Goal: Information Seeking & Learning: Learn about a topic

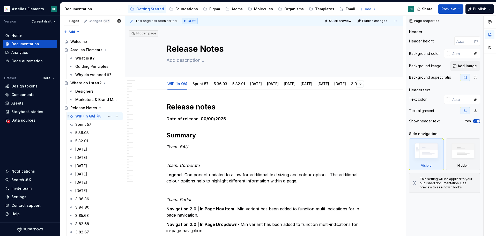
scroll to position [107, 0]
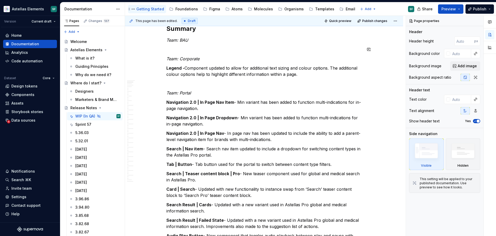
click at [152, 8] on div "Getting Started" at bounding box center [150, 8] width 28 height 5
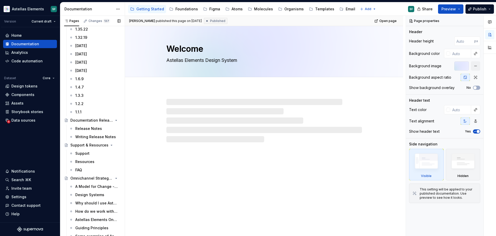
scroll to position [496, 0]
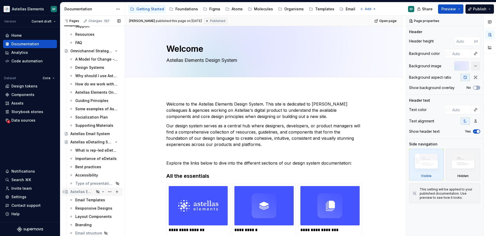
click at [86, 190] on div "Astellas Email System" at bounding box center [82, 191] width 24 height 5
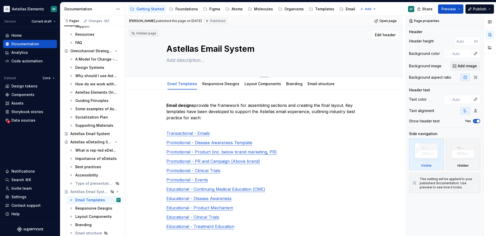
type textarea "*"
click at [194, 46] on textarea "Astellas Email System" at bounding box center [263, 49] width 196 height 12
click at [257, 47] on textarea "Astellas Email System" at bounding box center [263, 49] width 196 height 12
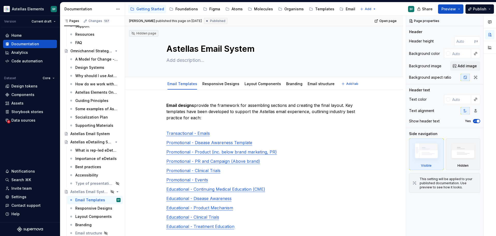
click at [219, 106] on p "Email designs provide the framework for assembling sections and creating the fi…" at bounding box center [264, 114] width 196 height 25
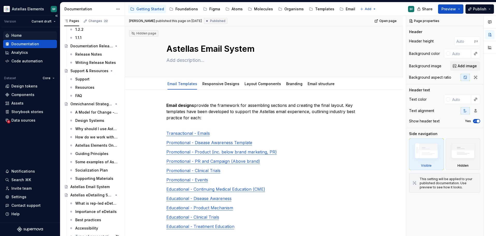
scroll to position [496, 0]
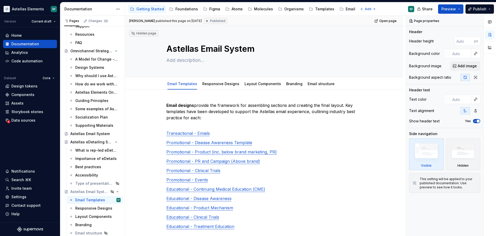
click at [152, 102] on div "Email designs provide the framework for assembling sections and creating the fi…" at bounding box center [264, 221] width 278 height 263
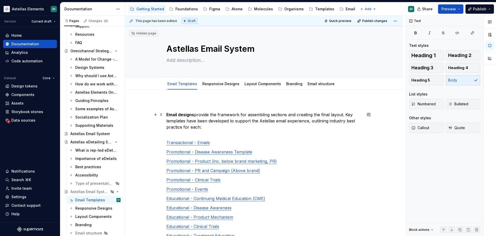
click at [190, 123] on p "Email designs provide the framework for assembling sections and creating the fi…" at bounding box center [264, 123] width 196 height 25
click at [170, 115] on strong "Email designs" at bounding box center [180, 114] width 28 height 5
click at [169, 115] on strong "Email designs" at bounding box center [180, 114] width 28 height 5
click at [174, 50] on textarea "Astellas Email System" at bounding box center [263, 49] width 196 height 12
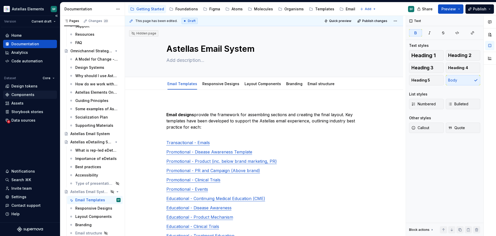
click at [174, 50] on textarea "Astellas Email System" at bounding box center [263, 49] width 196 height 12
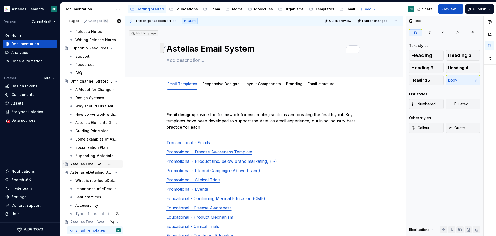
scroll to position [464, 0]
click at [87, 165] on div "Astellas Email System" at bounding box center [87, 164] width 35 height 5
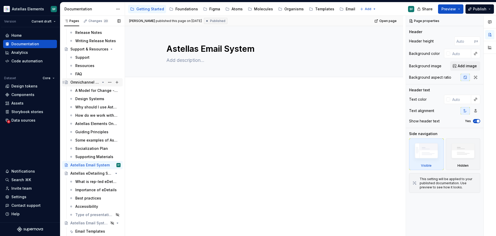
click at [88, 82] on div "Omnichannel Strategy & Operations" at bounding box center [84, 82] width 29 height 5
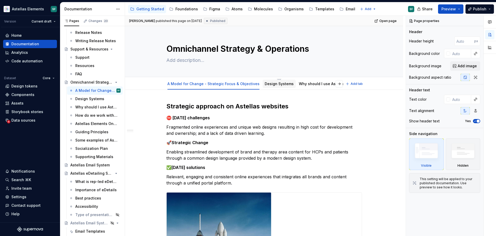
click at [276, 85] on link "Design Systems" at bounding box center [279, 83] width 29 height 4
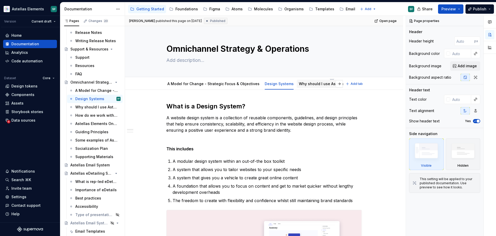
click at [319, 85] on link "Why should I use Astellas Elements?" at bounding box center [332, 83] width 66 height 4
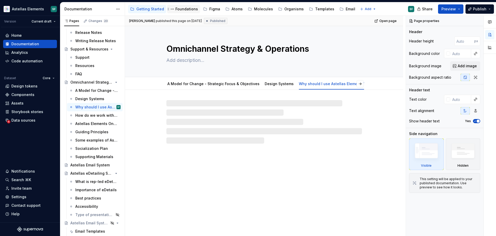
click at [182, 11] on div "Foundations" at bounding box center [186, 8] width 23 height 5
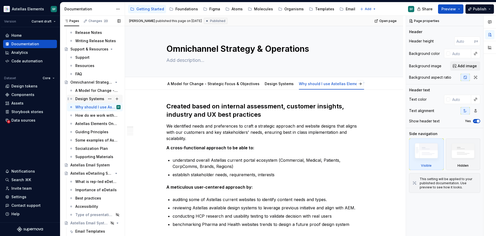
scroll to position [16, 0]
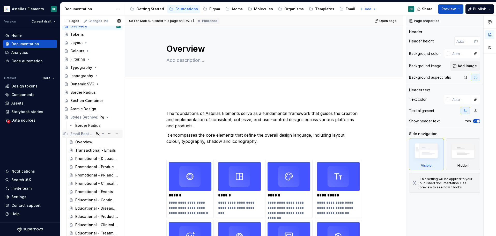
click at [87, 133] on div "Email Best Practices" at bounding box center [82, 133] width 24 height 5
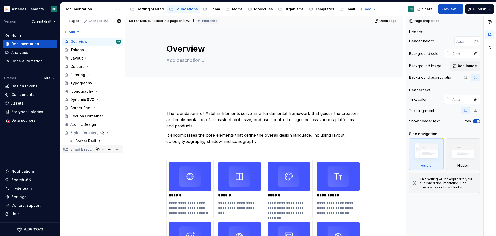
scroll to position [0, 0]
click at [78, 149] on div "Email Best Practices" at bounding box center [82, 149] width 24 height 5
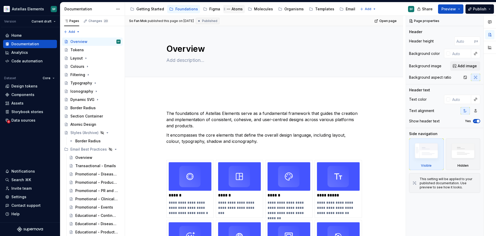
click at [236, 7] on div "Atoms" at bounding box center [237, 8] width 11 height 5
click at [256, 11] on div "Molecules" at bounding box center [263, 8] width 19 height 5
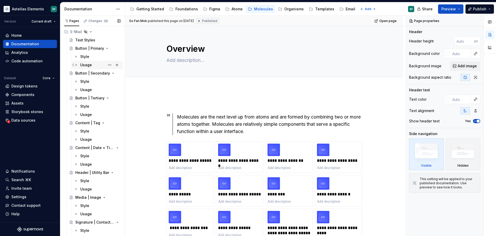
scroll to position [1861, 0]
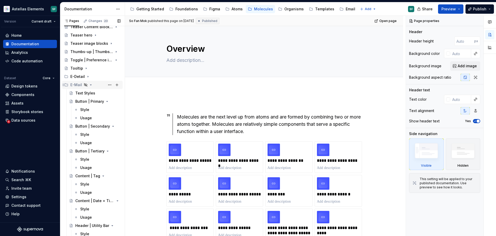
click at [96, 84] on div "E-Mail" at bounding box center [95, 84] width 50 height 7
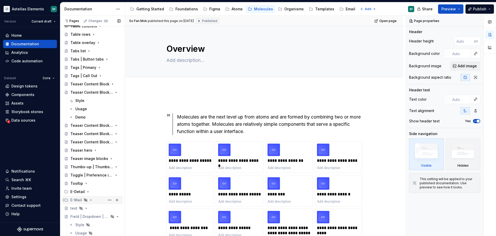
scroll to position [1746, 0]
click at [97, 199] on div "E-Mail" at bounding box center [95, 199] width 50 height 7
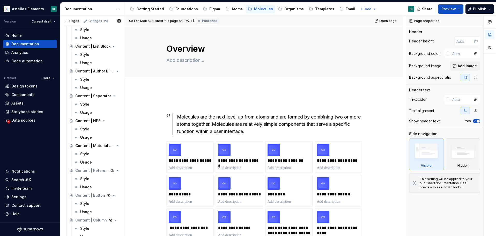
scroll to position [2193, 0]
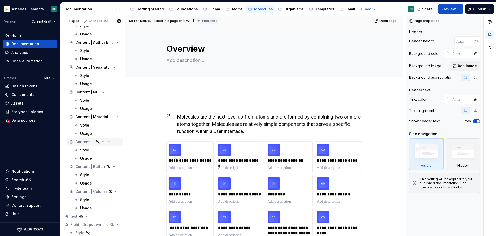
click at [93, 141] on div "Content | References" at bounding box center [84, 141] width 19 height 5
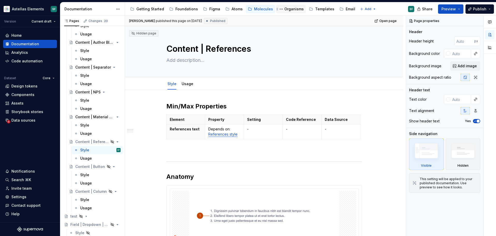
click at [287, 9] on div "Organisms" at bounding box center [293, 8] width 19 height 5
click at [289, 8] on div "Organisms" at bounding box center [293, 8] width 19 height 5
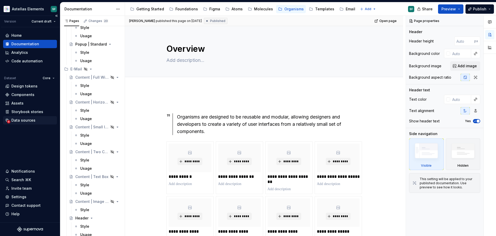
scroll to position [1328, 0]
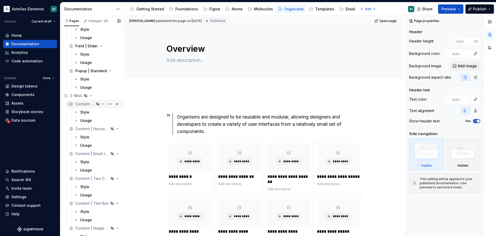
click at [90, 104] on div "Content | Full Width" at bounding box center [84, 103] width 19 height 5
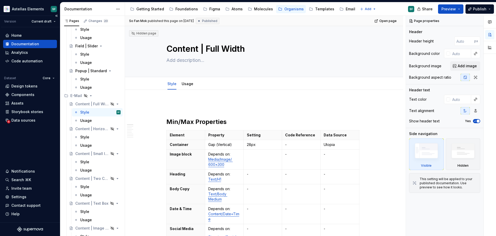
type textarea "*"
